Goal: Information Seeking & Learning: Find specific fact

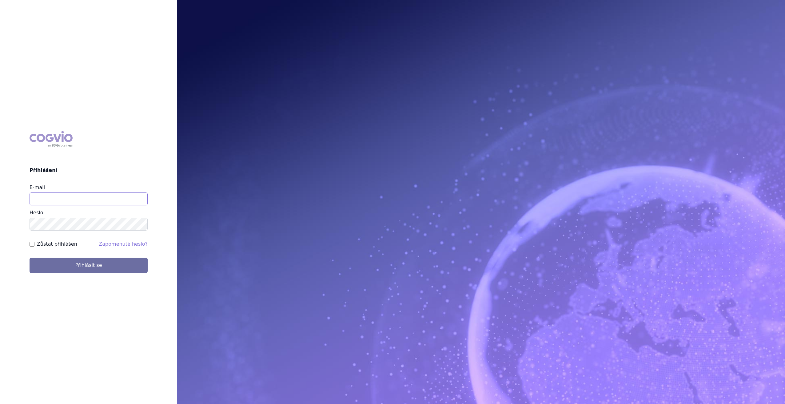
click at [138, 196] on input "E-mail" at bounding box center [89, 199] width 118 height 13
type input "leona.popelkova@msd.com"
click at [97, 271] on button "Přihlásit se" at bounding box center [89, 265] width 118 height 15
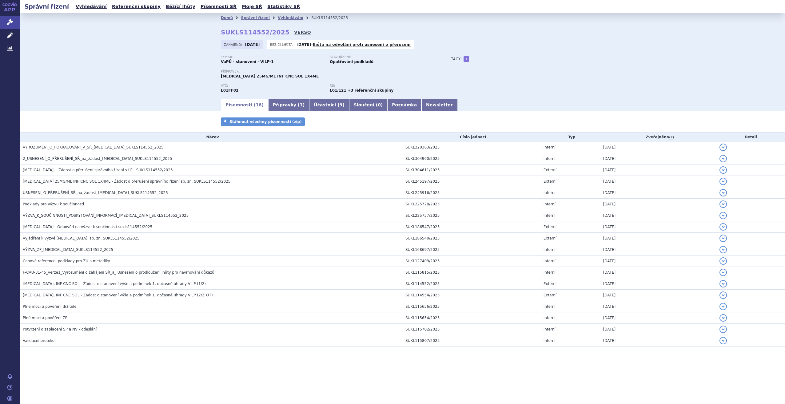
click at [294, 31] on link "VERSO" at bounding box center [302, 32] width 17 height 6
drag, startPoint x: 277, startPoint y: 33, endPoint x: 222, endPoint y: 33, distance: 55.4
click at [222, 33] on strong "SUKLS114552/2025" at bounding box center [255, 32] width 69 height 7
copy strong "SUKLS114552/2025"
click at [286, 16] on link "Vyhledávání" at bounding box center [291, 18] width 26 height 4
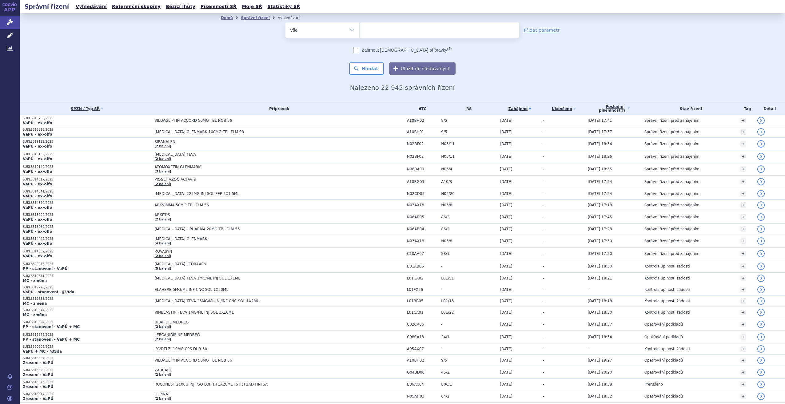
click at [383, 28] on ul at bounding box center [440, 28] width 160 height 13
click at [360, 28] on select at bounding box center [359, 29] width 0 height 15
type input "ke"
type input "key"
type input "keytr"
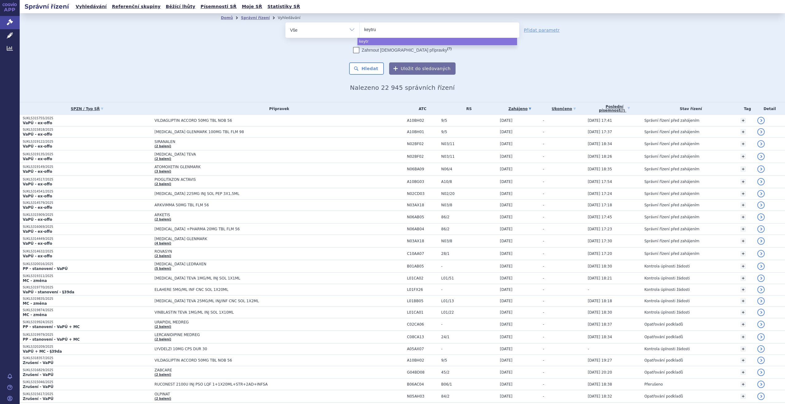
type input "keytrud"
type input "keytruda"
select select "keytruda"
click at [371, 70] on button "Hledat" at bounding box center [366, 68] width 35 height 12
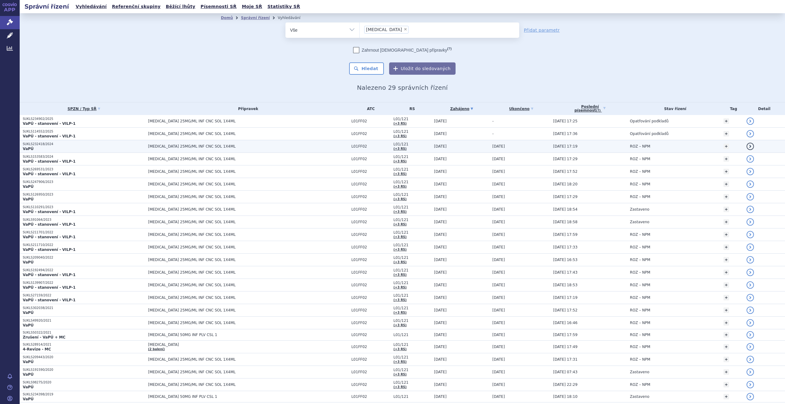
click at [91, 147] on p "VaPÚ" at bounding box center [84, 149] width 122 height 5
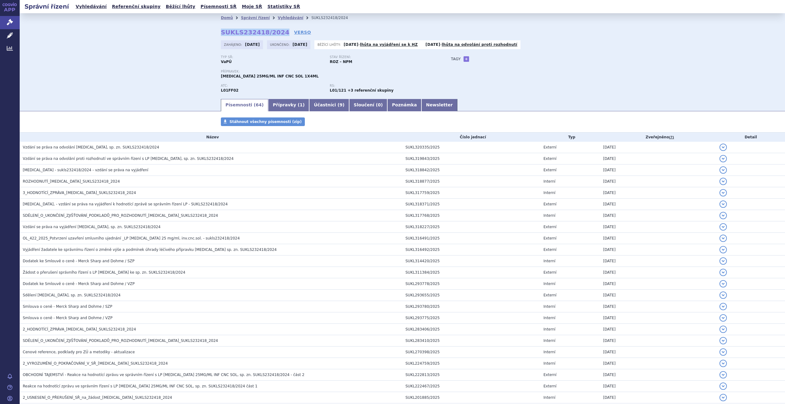
drag, startPoint x: 275, startPoint y: 34, endPoint x: 217, endPoint y: 33, distance: 58.5
click at [217, 33] on div "Domů Správní řízení Vyhledávání SUKLS232418/2024 SUKLS232418/2024 VERSO [GEOGRA…" at bounding box center [403, 60] width 388 height 76
copy strong "SUKLS232418/2024"
click at [294, 30] on link "VERSO" at bounding box center [302, 32] width 17 height 6
